Goal: Check status: Check status

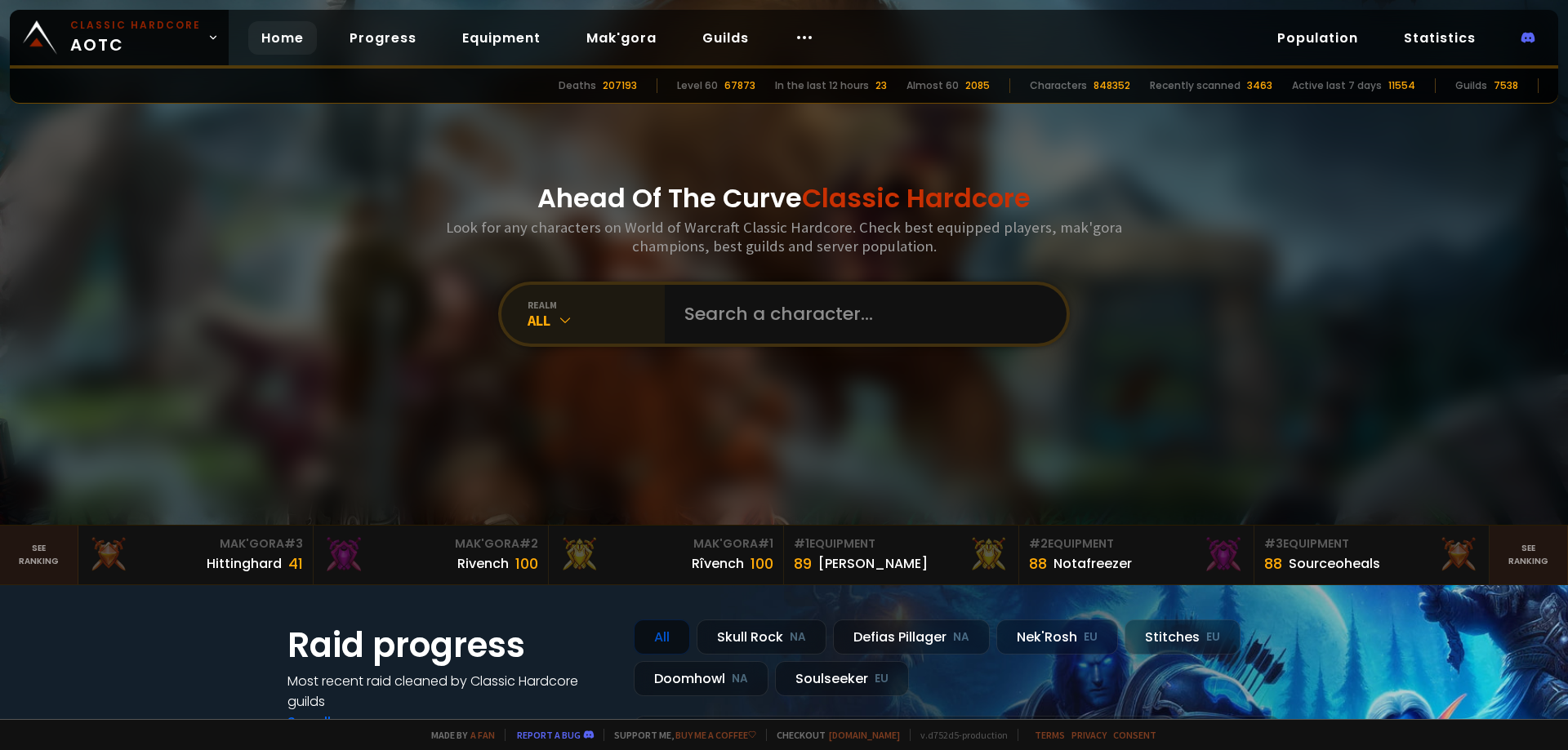
click at [573, 321] on div "All" at bounding box center [597, 320] width 137 height 19
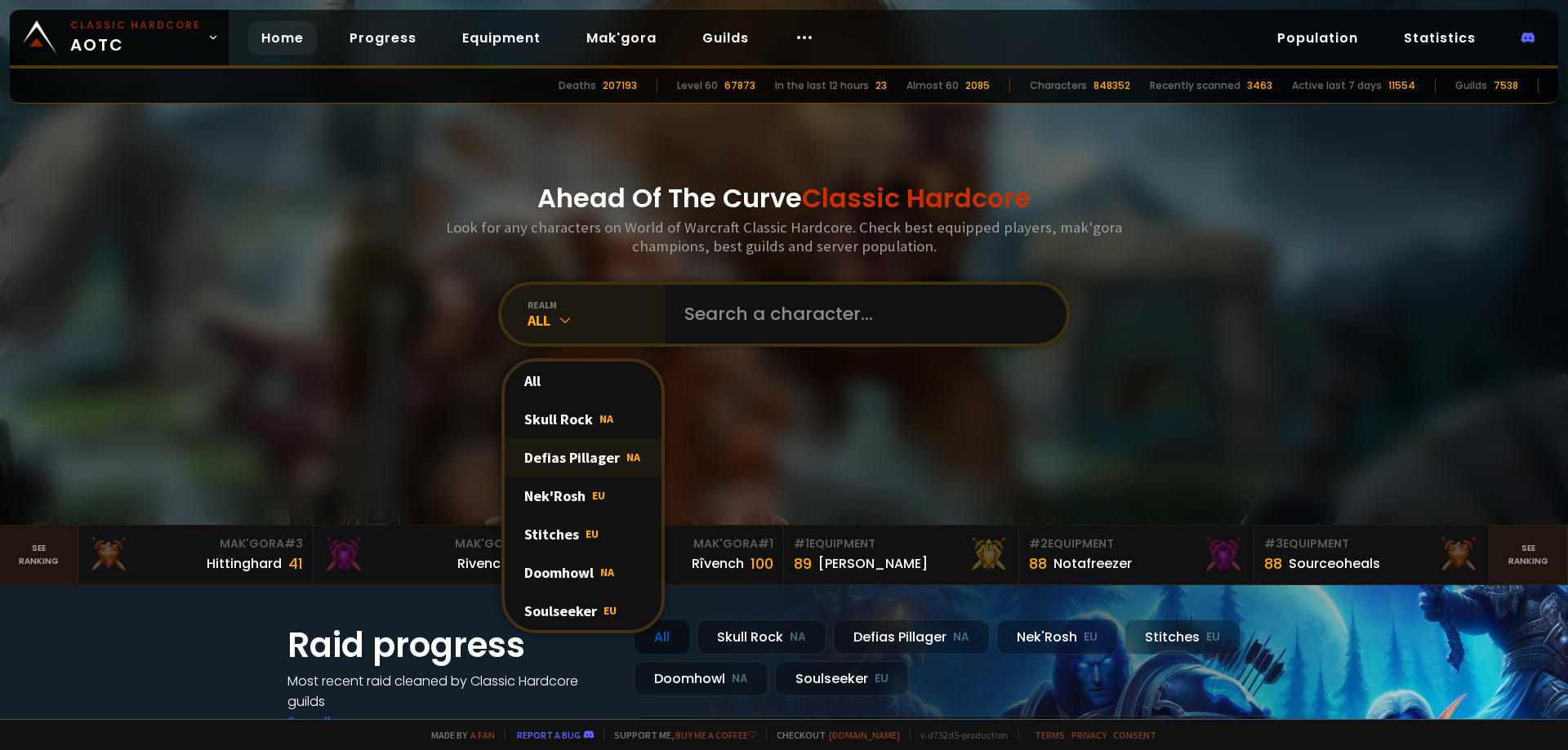
click at [582, 463] on div "Defias Pillager NA" at bounding box center [583, 457] width 157 height 38
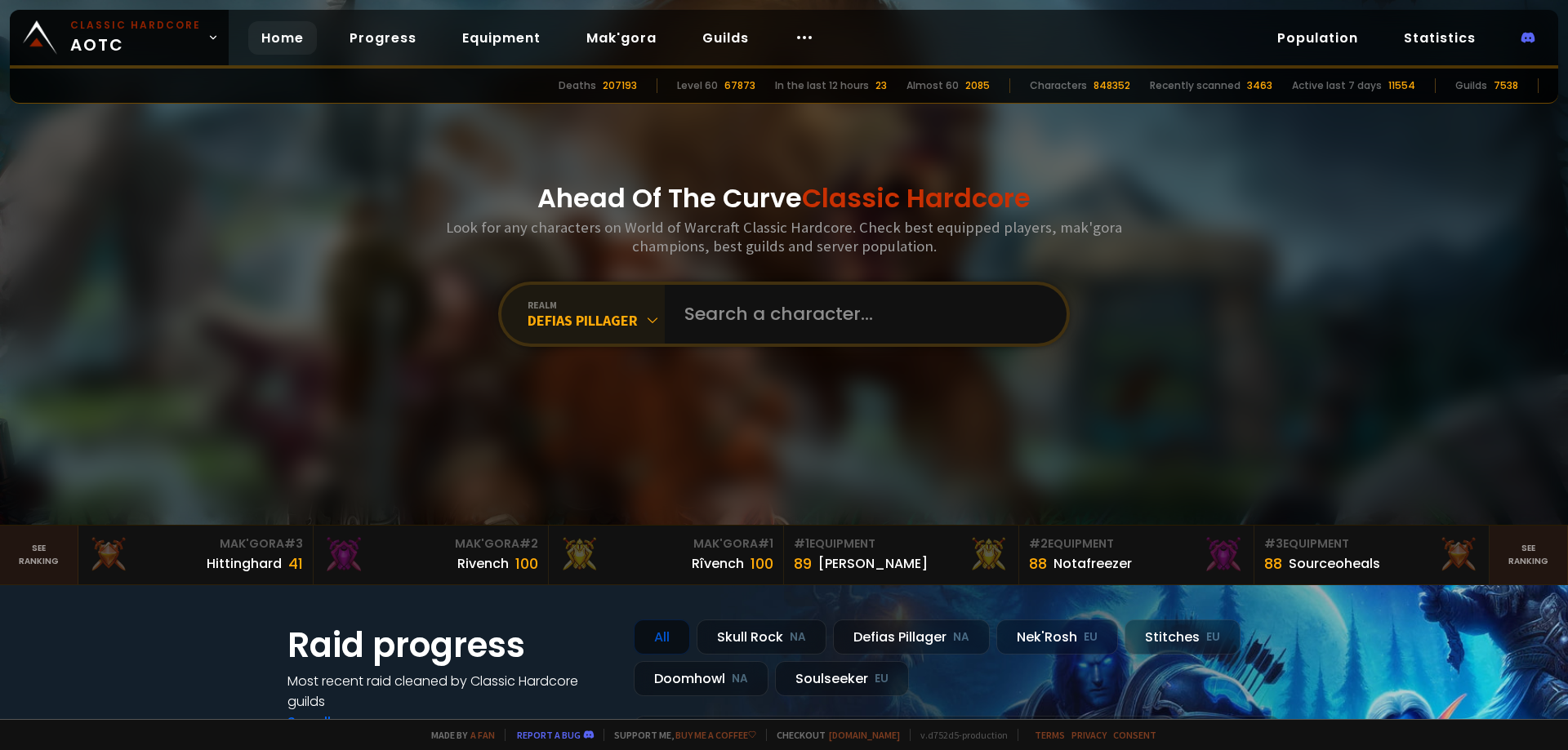
click at [773, 282] on div "realm Defias Pillager" at bounding box center [784, 314] width 572 height 66
click at [766, 294] on input "text" at bounding box center [861, 314] width 373 height 59
type input "[PERSON_NAME]"
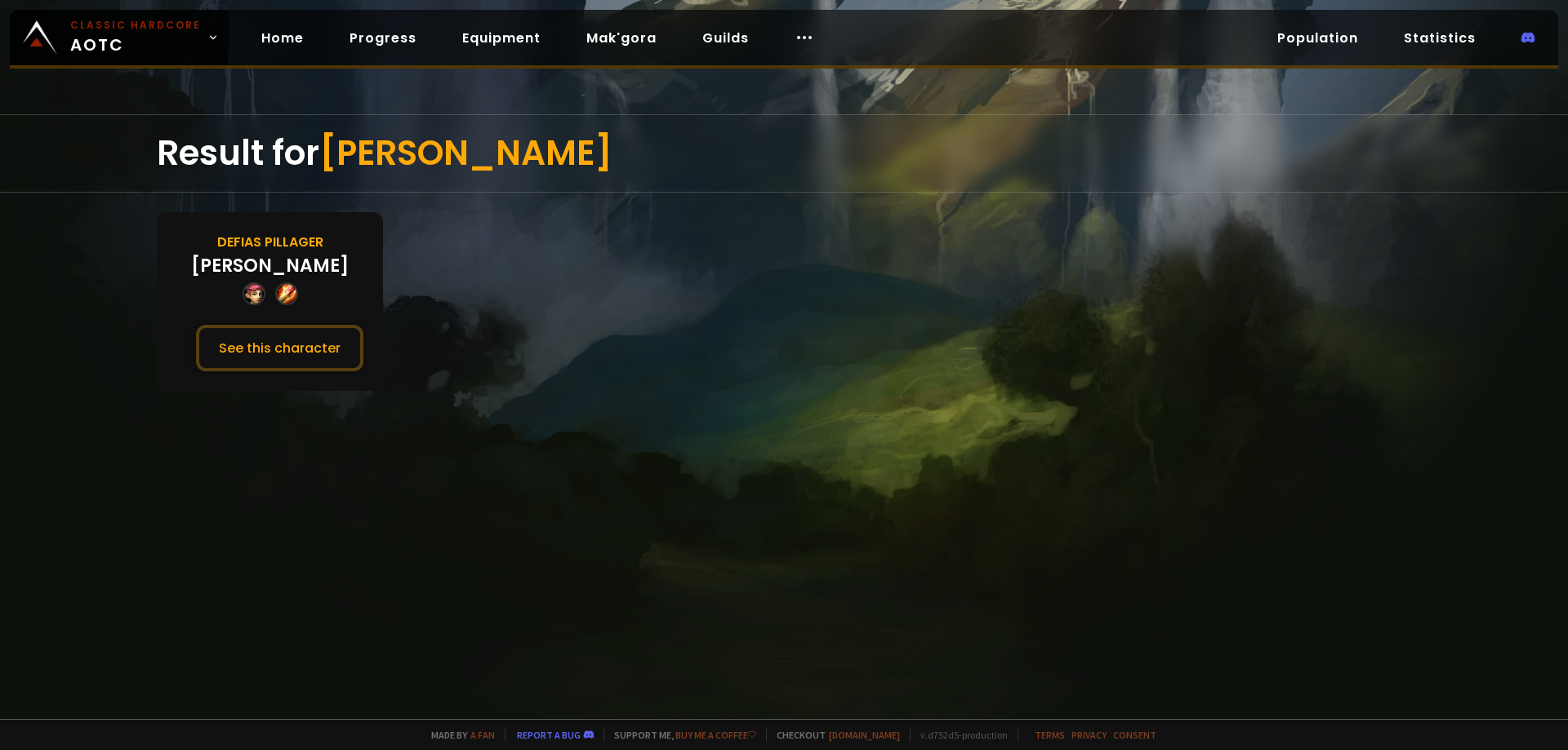
click at [328, 294] on div "Defias Pillager [PERSON_NAME] See this character" at bounding box center [270, 302] width 226 height 179
click at [271, 362] on button "See this character" at bounding box center [280, 348] width 168 height 47
